Goal: Task Accomplishment & Management: Use online tool/utility

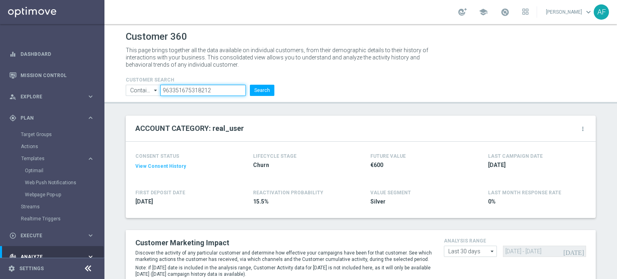
scroll to position [121, 0]
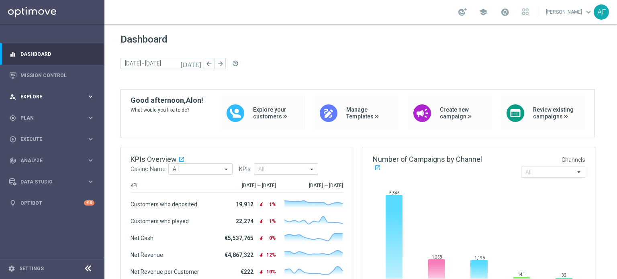
click at [76, 94] on span "Explore" at bounding box center [53, 96] width 66 height 5
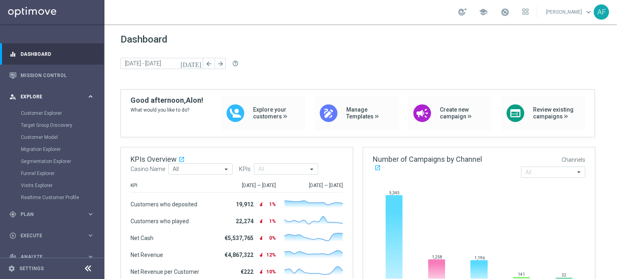
click at [76, 94] on span "Explore" at bounding box center [53, 96] width 66 height 5
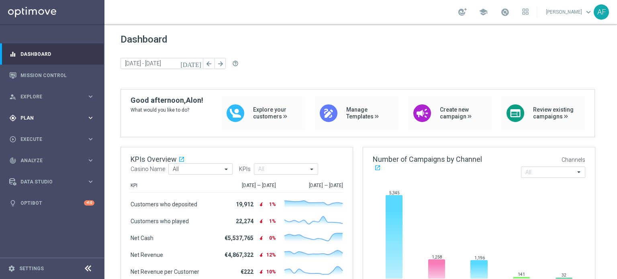
click at [46, 115] on div "gps_fixed Plan" at bounding box center [48, 118] width 78 height 7
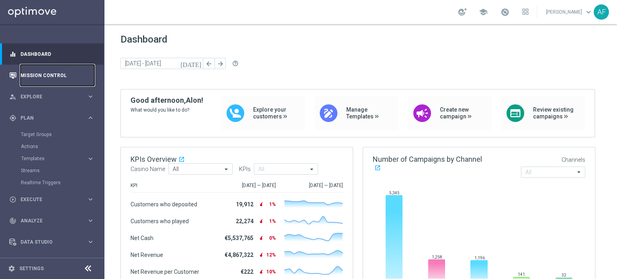
click at [47, 73] on link "Mission Control" at bounding box center [57, 75] width 74 height 21
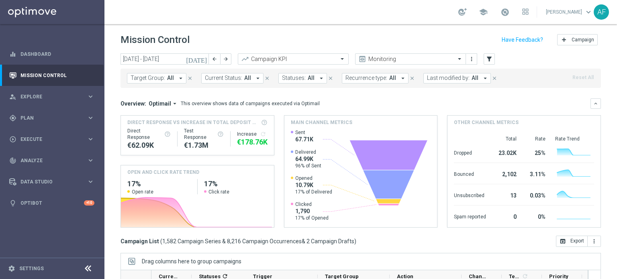
click at [203, 62] on icon "[DATE]" at bounding box center [197, 58] width 22 height 7
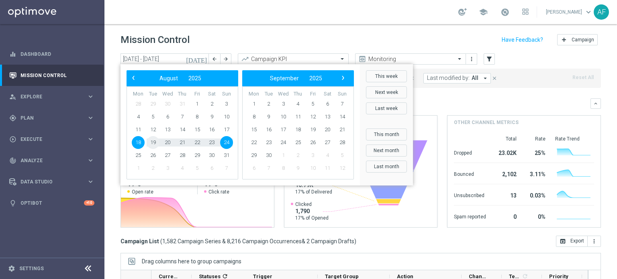
click at [149, 144] on span "19" at bounding box center [153, 142] width 13 height 13
click at [151, 144] on span "19" at bounding box center [153, 142] width 13 height 13
type input "[DATE] - [DATE]"
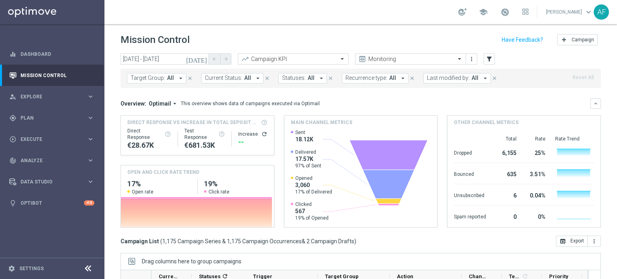
click at [172, 80] on span "All" at bounding box center [170, 78] width 7 height 7
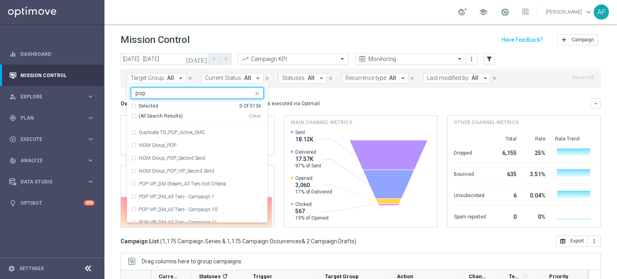
click at [173, 114] on span "(All Search Results)" at bounding box center [161, 116] width 44 height 7
type input "pop"
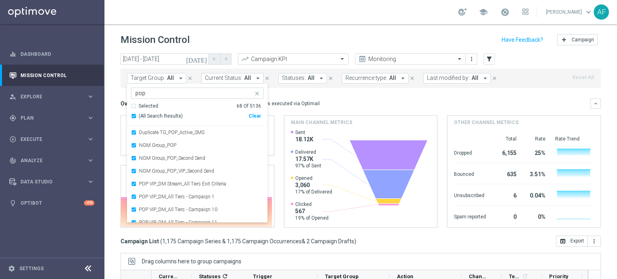
click at [326, 101] on div "Overview: Optimail arrow_drop_down This overview shows data of campaigns execut…" at bounding box center [356, 103] width 470 height 7
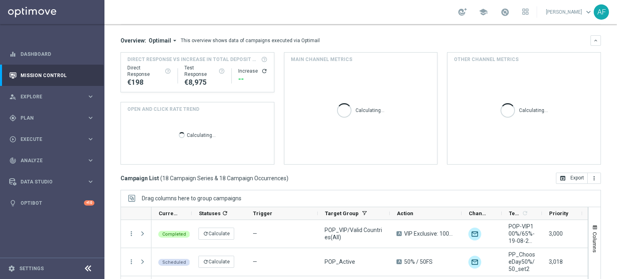
scroll to position [80, 0]
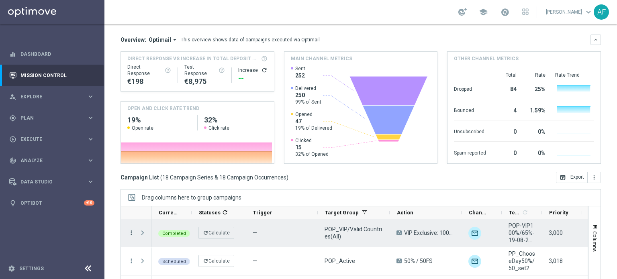
click at [130, 234] on icon "more_vert" at bounding box center [131, 232] width 7 height 7
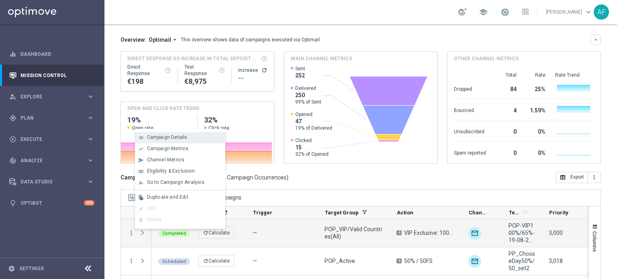
click at [179, 139] on span "Campaign Details" at bounding box center [167, 138] width 41 height 6
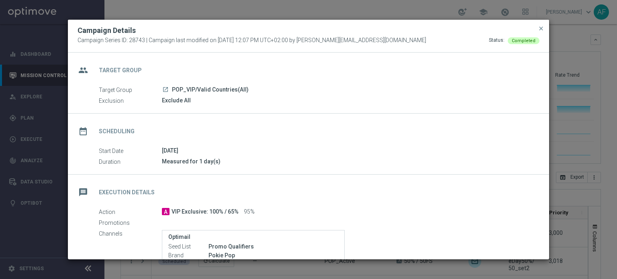
click at [575, 46] on modal-container "Campaign Details Campaign Series ID: 28743 | Campaign last modified on [DATE] 1…" at bounding box center [308, 139] width 617 height 279
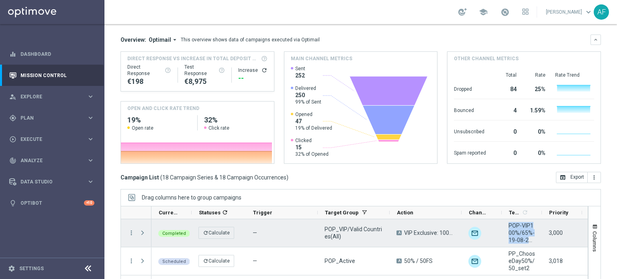
drag, startPoint x: 510, startPoint y: 225, endPoint x: 532, endPoint y: 229, distance: 22.5
click at [532, 241] on span "POP-VIP100%/65%-19-08-2025-V2" at bounding box center [522, 233] width 27 height 22
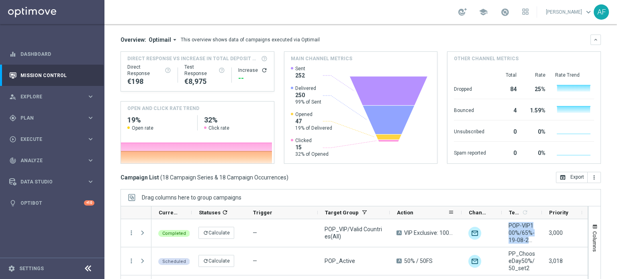
drag, startPoint x: 501, startPoint y: 214, endPoint x: 429, endPoint y: 210, distance: 71.6
click at [405, 213] on div "Current Status 1 Statuses 1 refresh Trigger Target Group" at bounding box center [491, 213] width 679 height 13
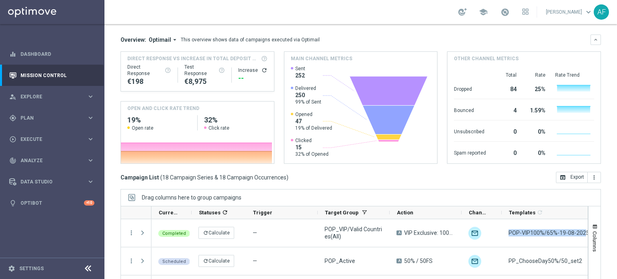
drag, startPoint x: 545, startPoint y: 213, endPoint x: 601, endPoint y: 220, distance: 56.7
click at [612, 214] on div "Mission Control add Campaign [DATE] [DATE] - [DATE] arrow_back arrow_forward Ca…" at bounding box center [360, 151] width 513 height 255
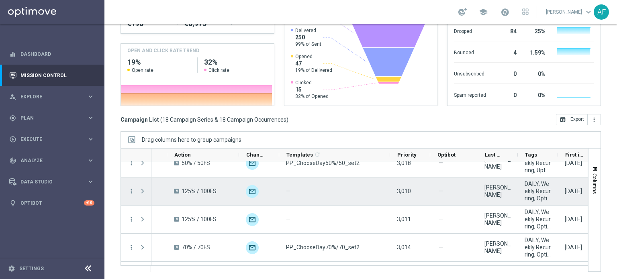
scroll to position [0, 0]
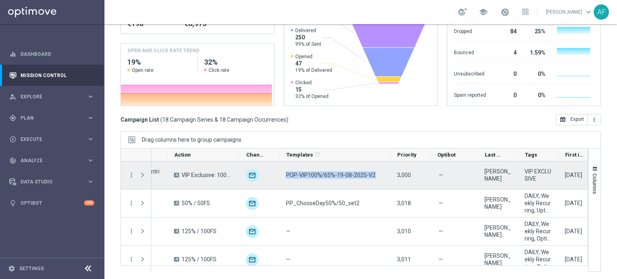
drag, startPoint x: 372, startPoint y: 175, endPoint x: 283, endPoint y: 174, distance: 88.4
click at [284, 174] on div "POP-VIP100%/65%-19-08-2025-V2" at bounding box center [334, 176] width 111 height 28
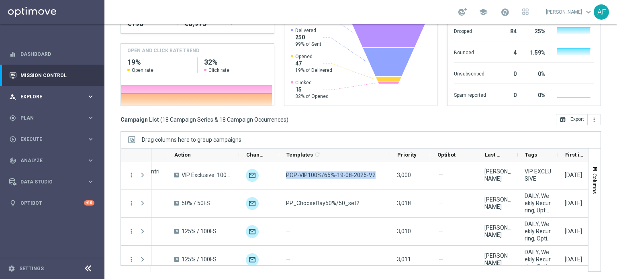
click at [59, 97] on span "Explore" at bounding box center [53, 96] width 66 height 5
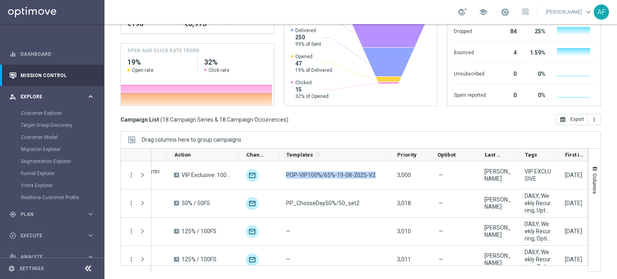
click at [48, 95] on span "Explore" at bounding box center [53, 96] width 66 height 5
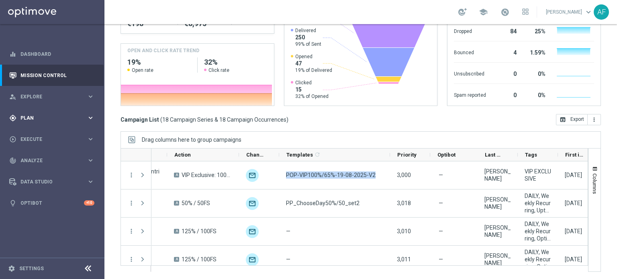
click at [44, 116] on span "Plan" at bounding box center [53, 118] width 66 height 5
click at [40, 159] on span "Templates" at bounding box center [49, 158] width 57 height 5
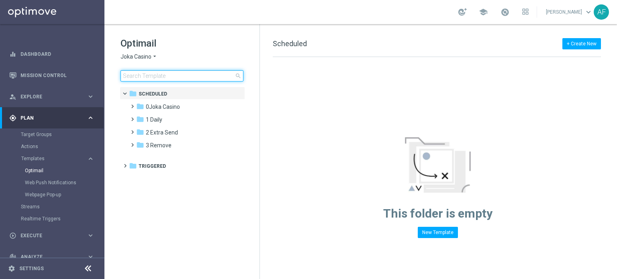
click at [164, 78] on input at bounding box center [182, 75] width 123 height 11
click at [147, 55] on span "Joka Casino" at bounding box center [136, 57] width 31 height 8
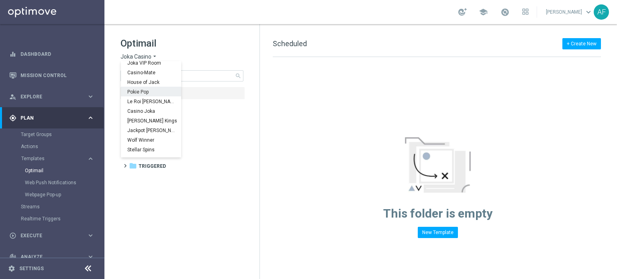
scroll to position [29, 0]
click at [0, 0] on span "Pokie Pop" at bounding box center [0, 0] width 0 height 0
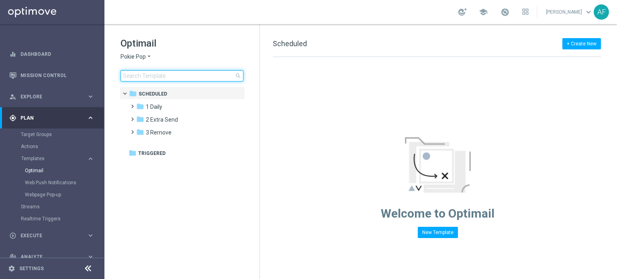
click at [167, 78] on input at bounding box center [182, 75] width 123 height 11
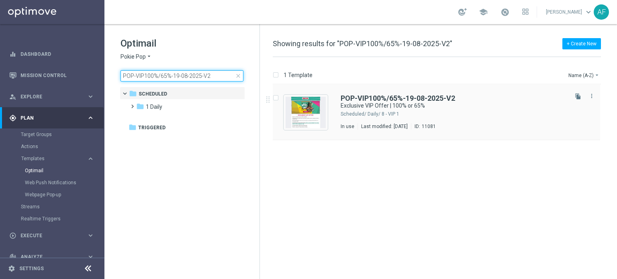
type input "POP-VIP100%/65%-19-08-2025-V2"
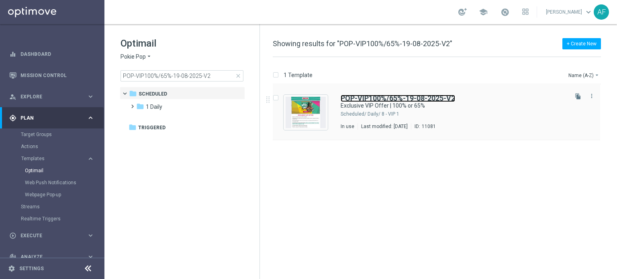
click at [367, 96] on b "POP-VIP100%/65%-19-08-2025-V2" at bounding box center [398, 98] width 115 height 8
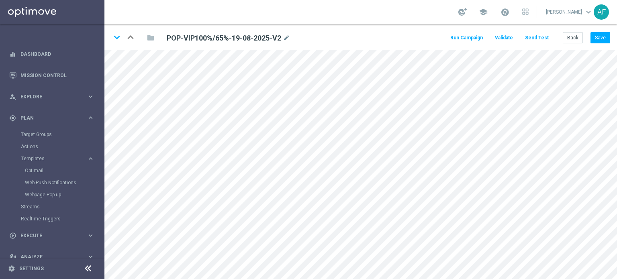
click at [540, 35] on button "Send Test" at bounding box center [537, 38] width 26 height 11
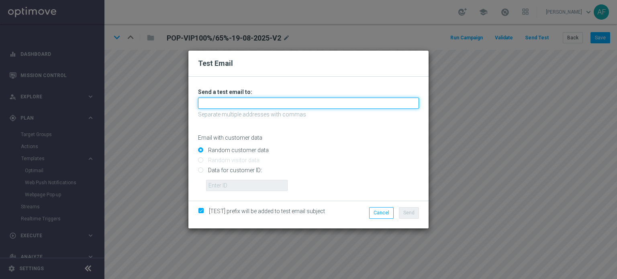
click at [296, 99] on input "text" at bounding box center [308, 103] width 221 height 11
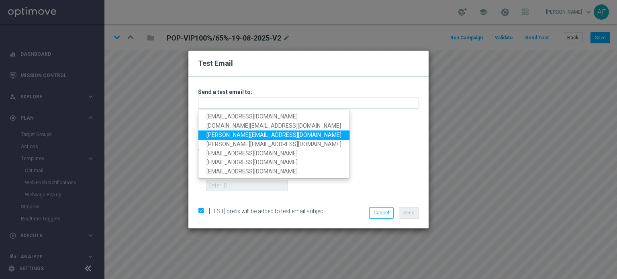
click at [288, 65] on h2 "Test Email" at bounding box center [308, 64] width 221 height 10
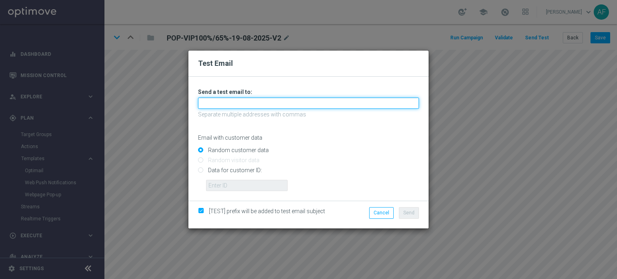
click at [246, 106] on input "text" at bounding box center [308, 103] width 221 height 11
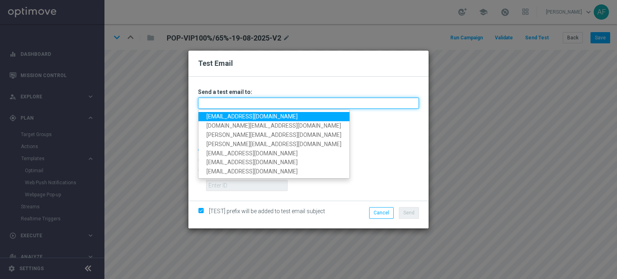
paste input "brian.t@goldmedialab.com"
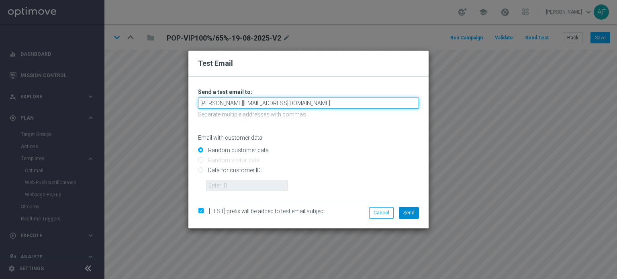
type input "brian.t@goldmedialab.com"
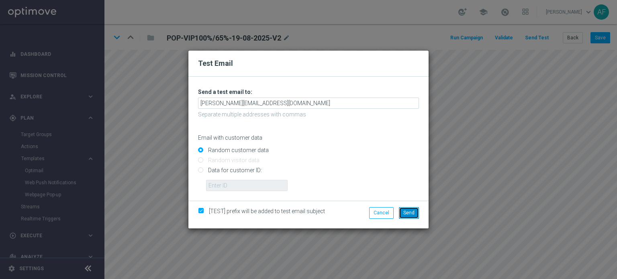
click at [408, 218] on button "Send" at bounding box center [409, 212] width 20 height 11
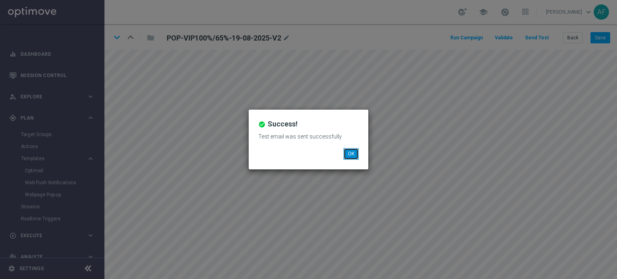
click at [350, 156] on button "OK" at bounding box center [351, 153] width 15 height 11
